Goal: Information Seeking & Learning: Learn about a topic

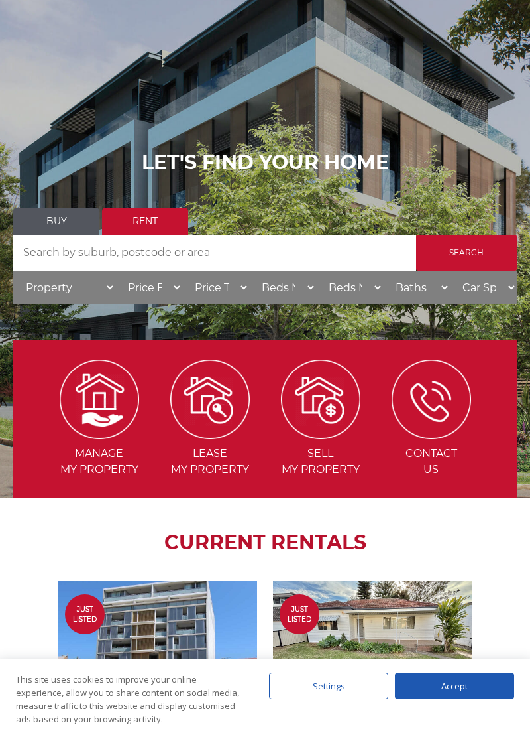
scroll to position [107, 0]
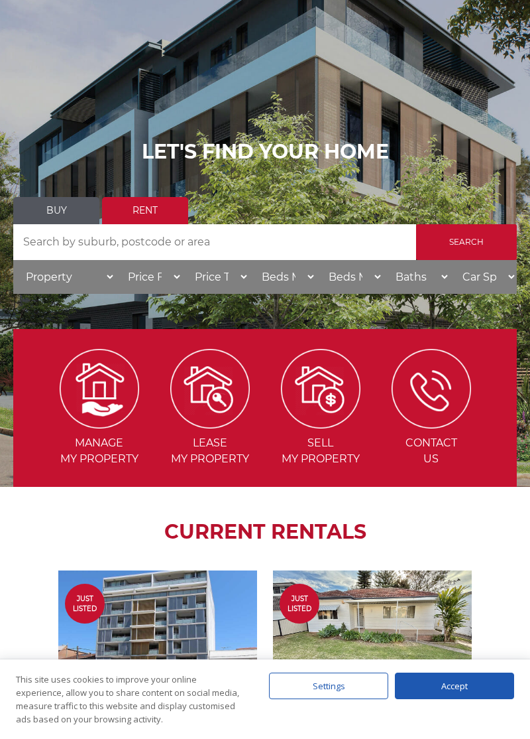
click at [66, 239] on input "Search by Address" at bounding box center [214, 242] width 403 height 36
type input "Riverwood"
click at [285, 280] on select "Beds Min 1 + 2 + 3 + 4 + 5 + 6 + 7 + 8 + 9 + 10 +" at bounding box center [282, 277] width 67 height 34
select select "2"
click at [340, 281] on select "Beds Max 1 + 2 + 3 + 4 + 5 + 6 + 7 + 8 + 9 + 10 +" at bounding box center [349, 277] width 67 height 34
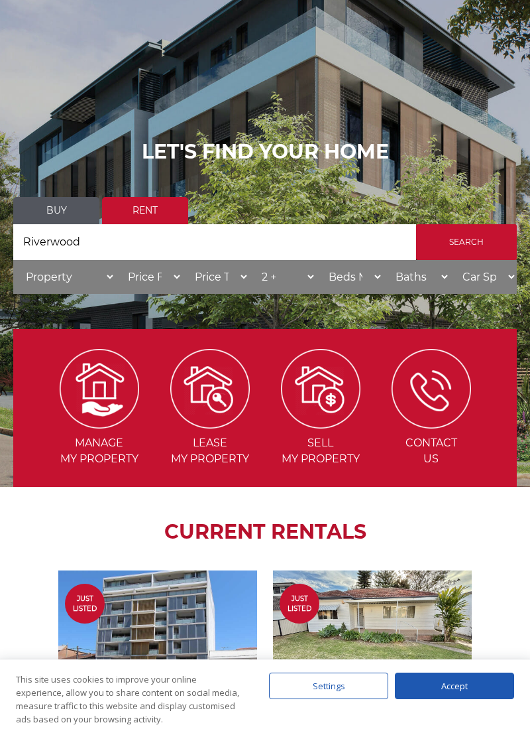
select select "2"
click at [274, 278] on select "Beds Min 1 + 2 + 3 + 4 + 5 + 6 + 7 + 8 + 9 + 10 +" at bounding box center [282, 277] width 67 height 34
select select "1"
click at [468, 245] on input "Search" at bounding box center [466, 242] width 101 height 36
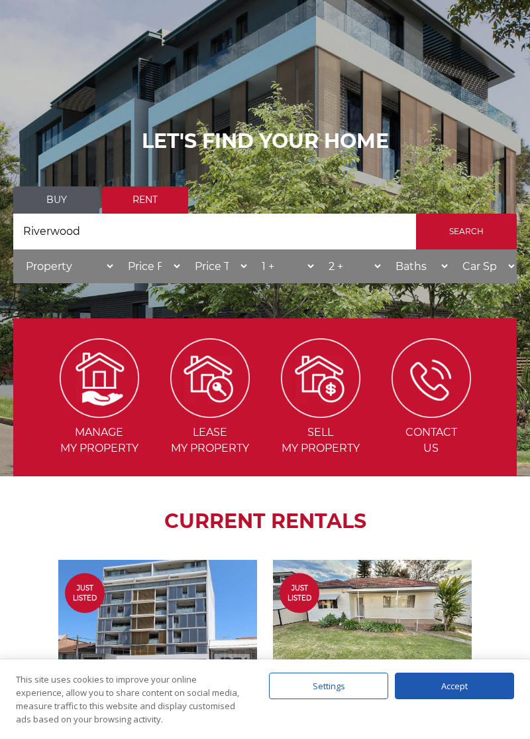
scroll to position [170, 0]
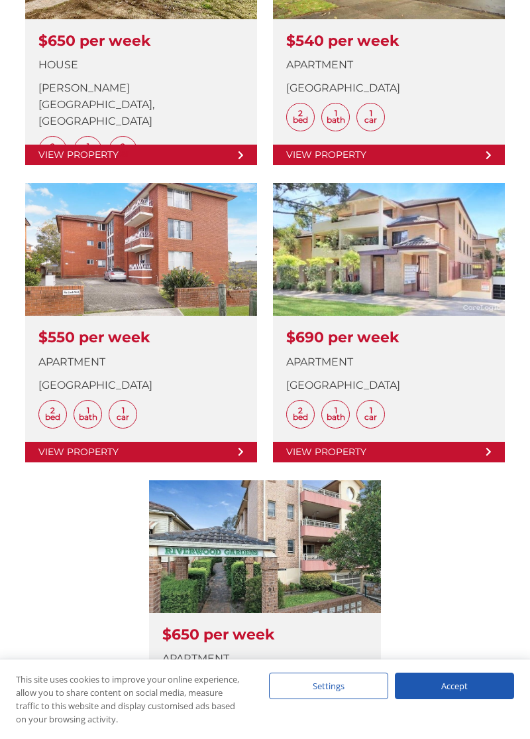
scroll to position [644, 0]
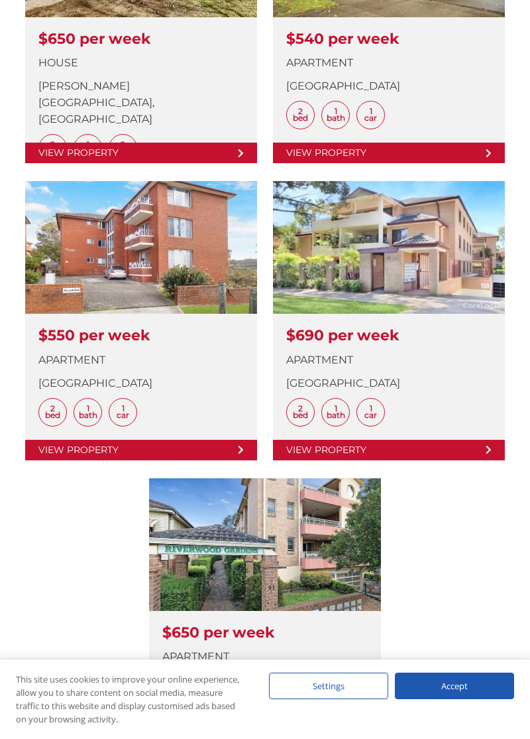
click at [422, 263] on link at bounding box center [389, 320] width 232 height 278
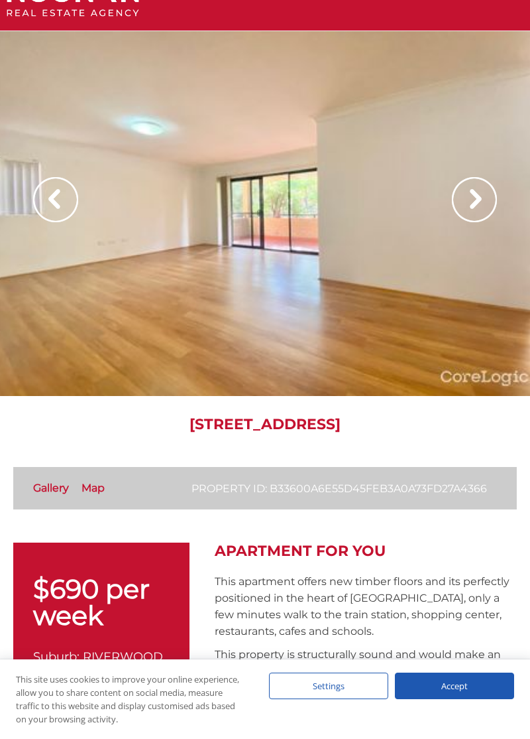
scroll to position [32, 0]
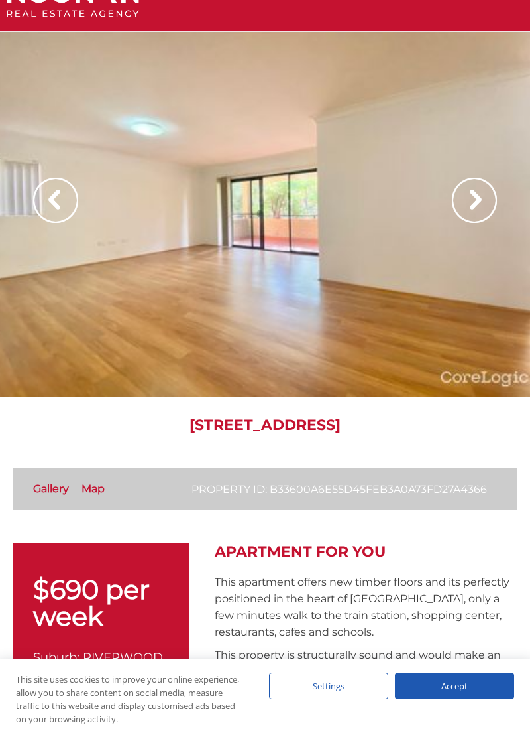
click at [487, 202] on img at bounding box center [474, 200] width 45 height 45
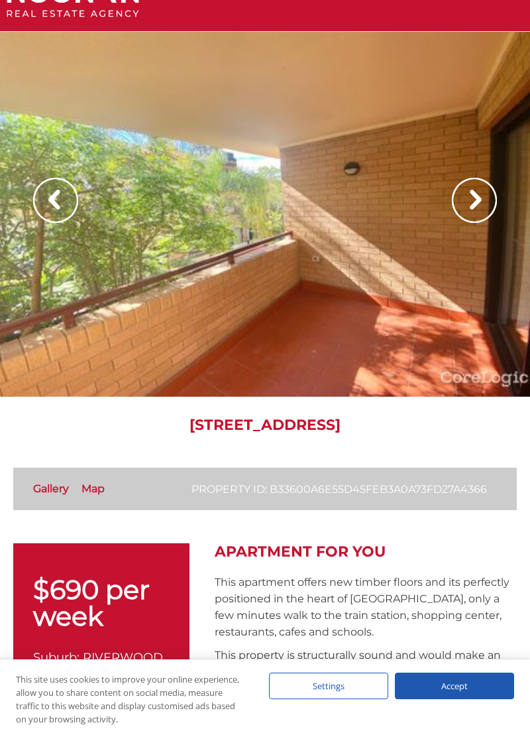
click at [484, 207] on img at bounding box center [474, 200] width 45 height 45
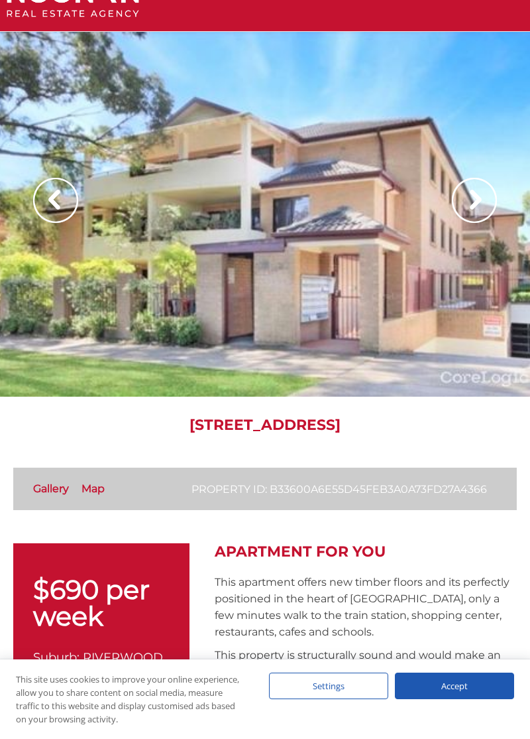
click at [483, 200] on img at bounding box center [474, 200] width 45 height 45
